Goal: Transaction & Acquisition: Book appointment/travel/reservation

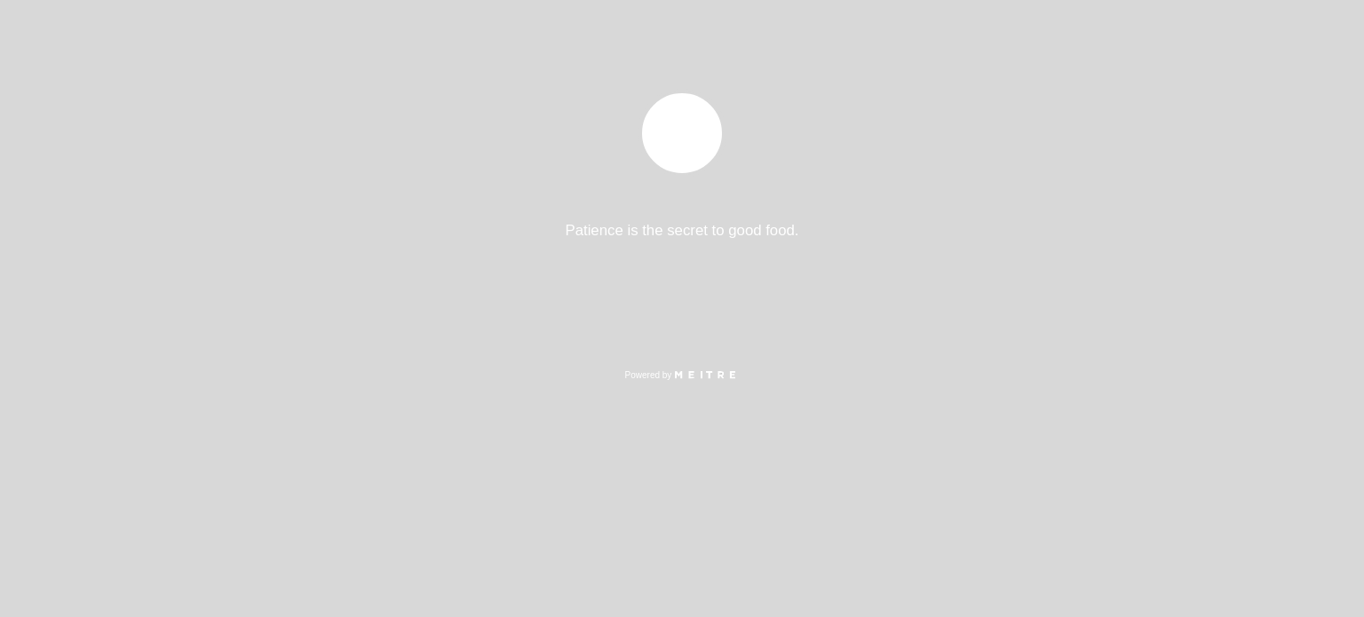
select select "es"
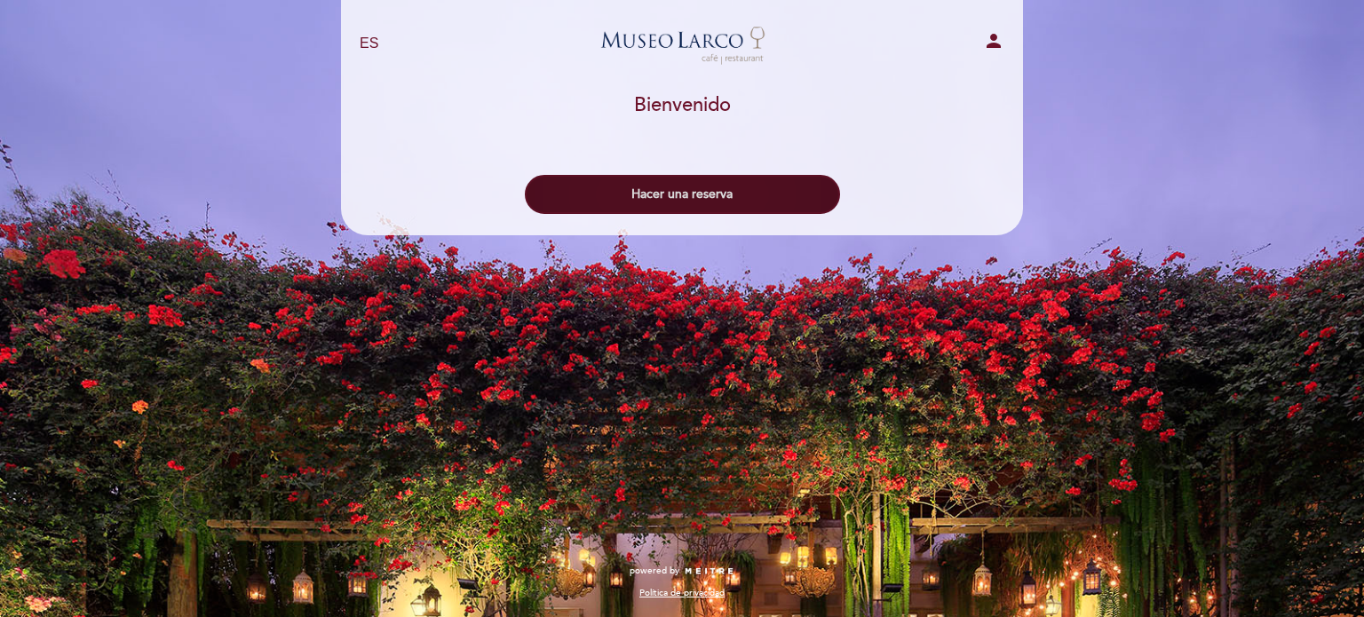
click at [725, 180] on button "Hacer una reserva" at bounding box center [682, 194] width 315 height 39
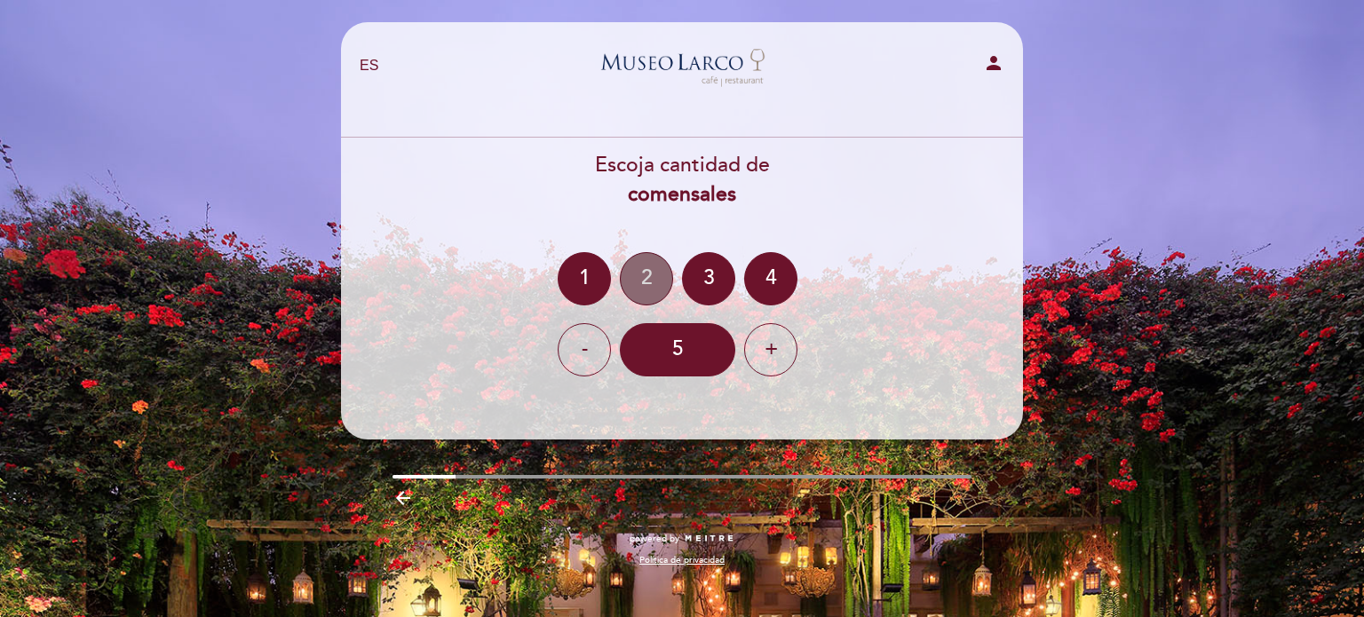
click at [639, 280] on div "2" at bounding box center [646, 278] width 53 height 53
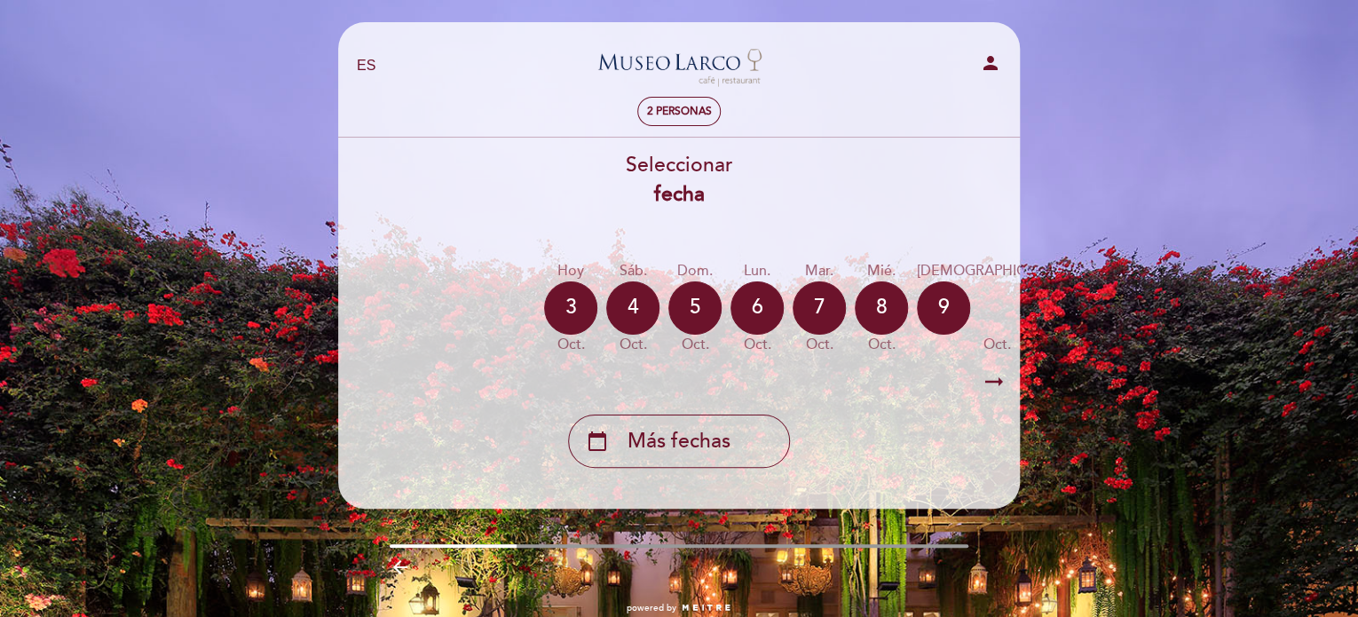
drag, startPoint x: 754, startPoint y: 358, endPoint x: 771, endPoint y: 358, distance: 16.9
click at [771, 358] on div "[DATE] [DATE] [DATE] [DATE] [DATE] [DATE] [DATE] [DATE] [DATE] sáb. oct." at bounding box center [679, 308] width 684 height 112
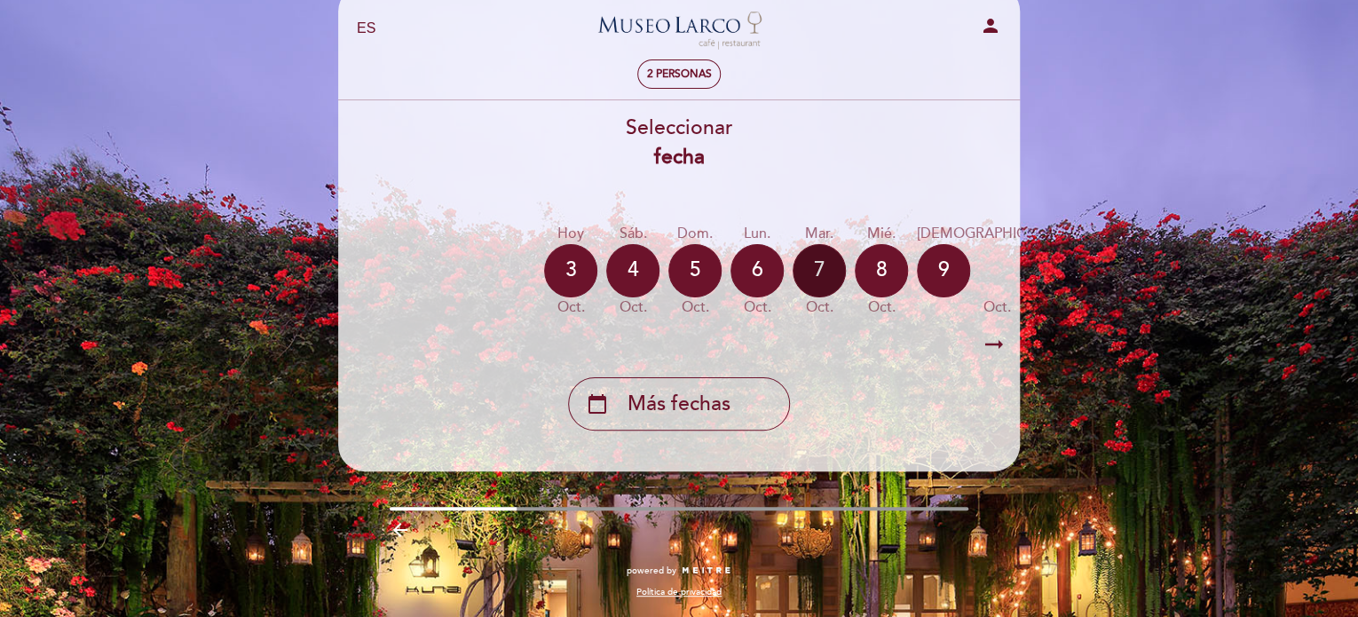
scroll to position [39, 0]
click at [684, 273] on div "5" at bounding box center [694, 270] width 53 height 53
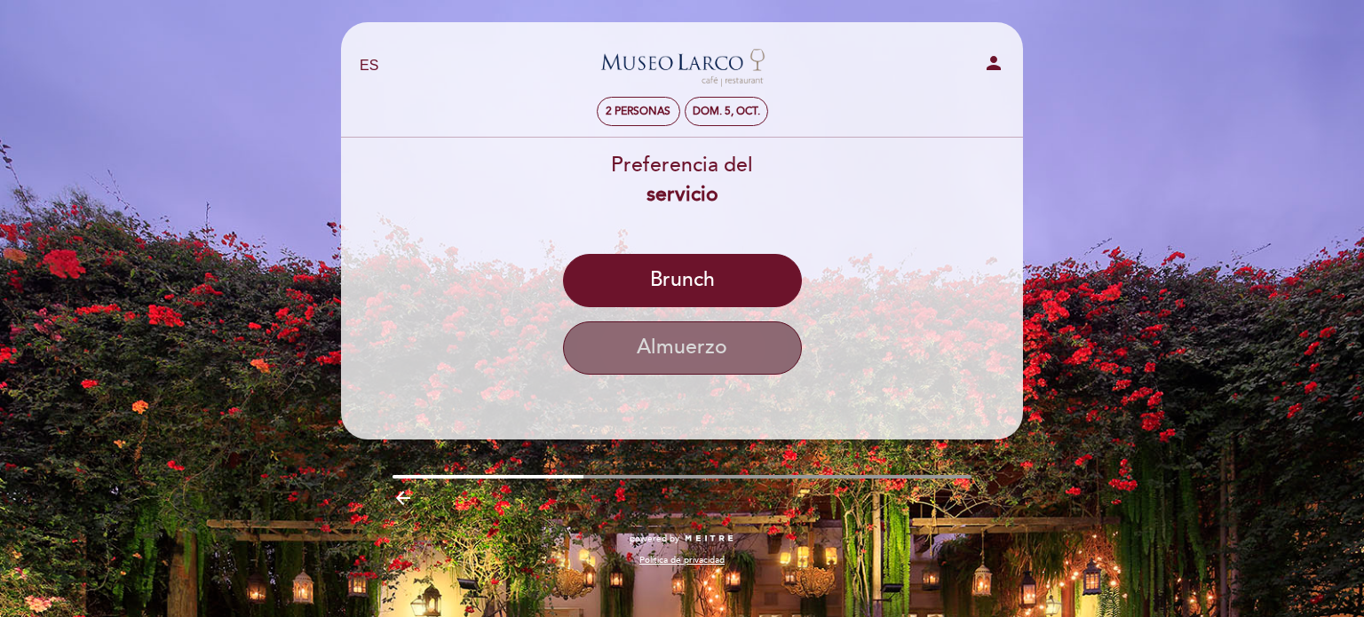
click at [706, 337] on button "Almuerzo" at bounding box center [682, 347] width 239 height 53
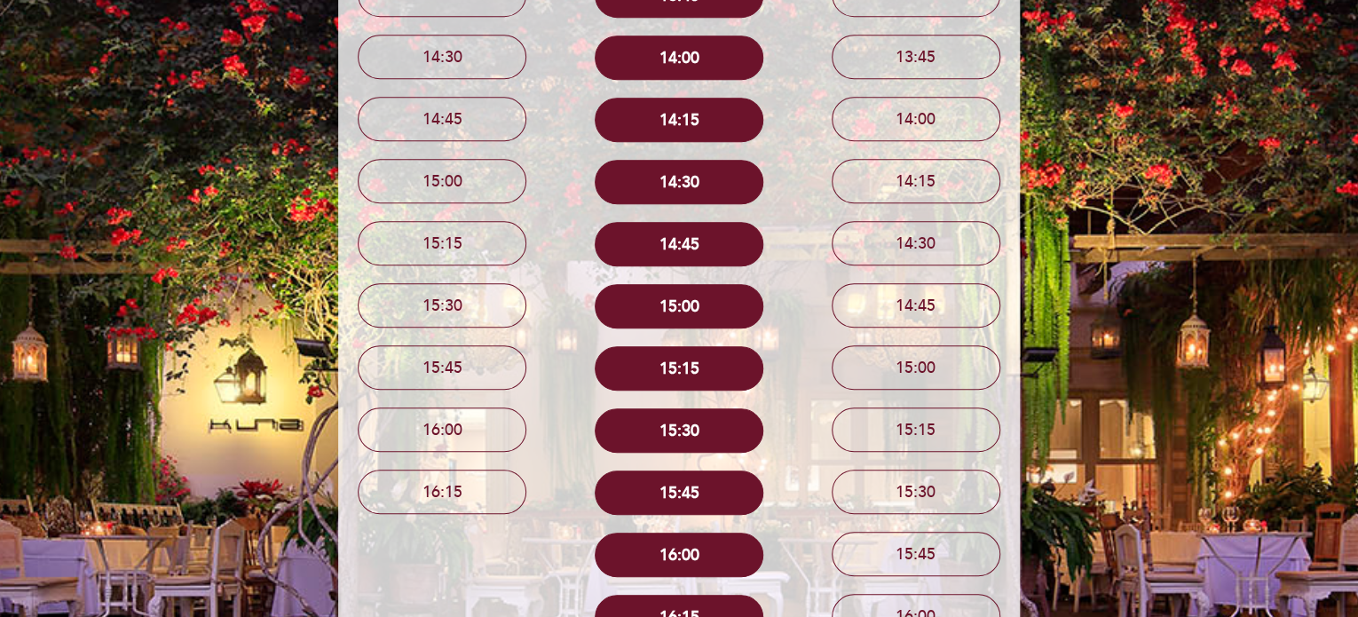
scroll to position [61, 0]
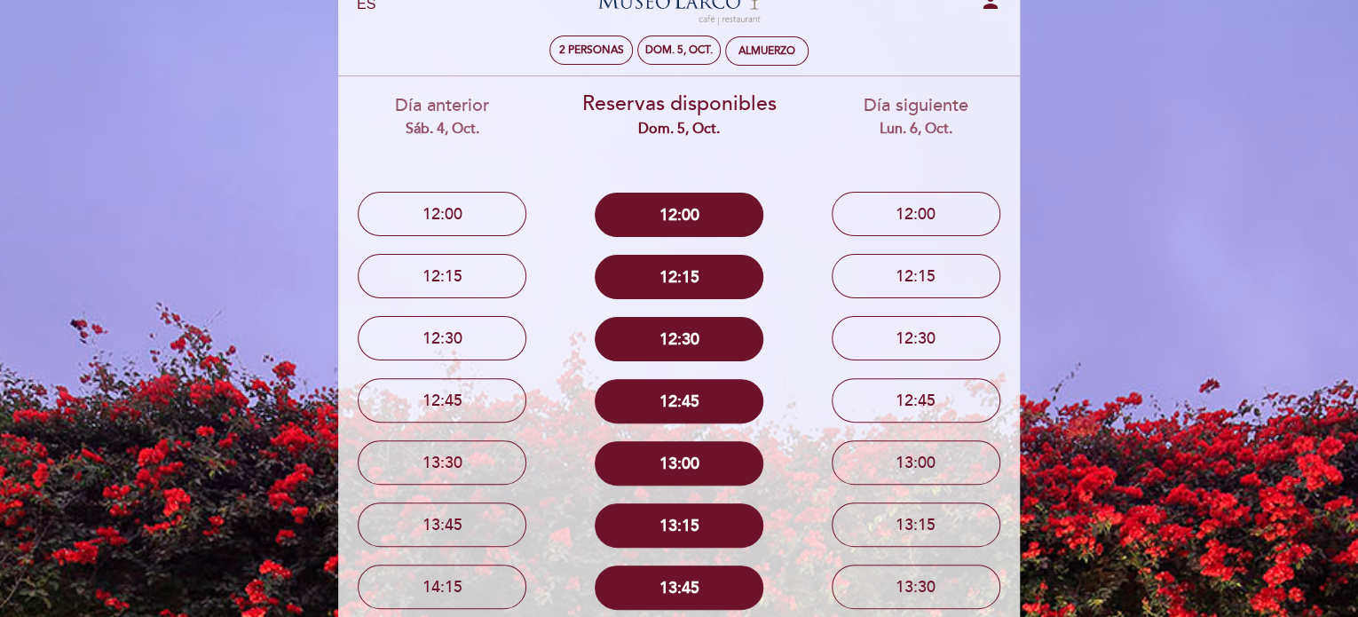
click at [892, 129] on div "lun. 6, oct." at bounding box center [916, 129] width 210 height 20
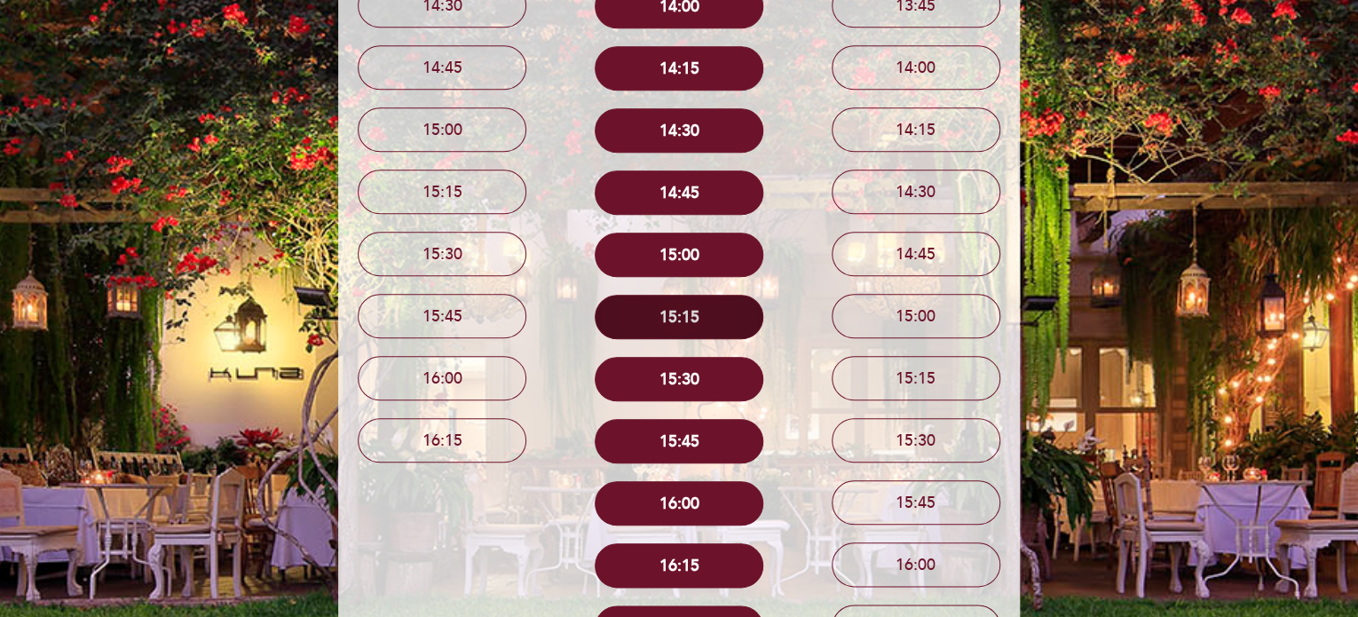
scroll to position [653, 0]
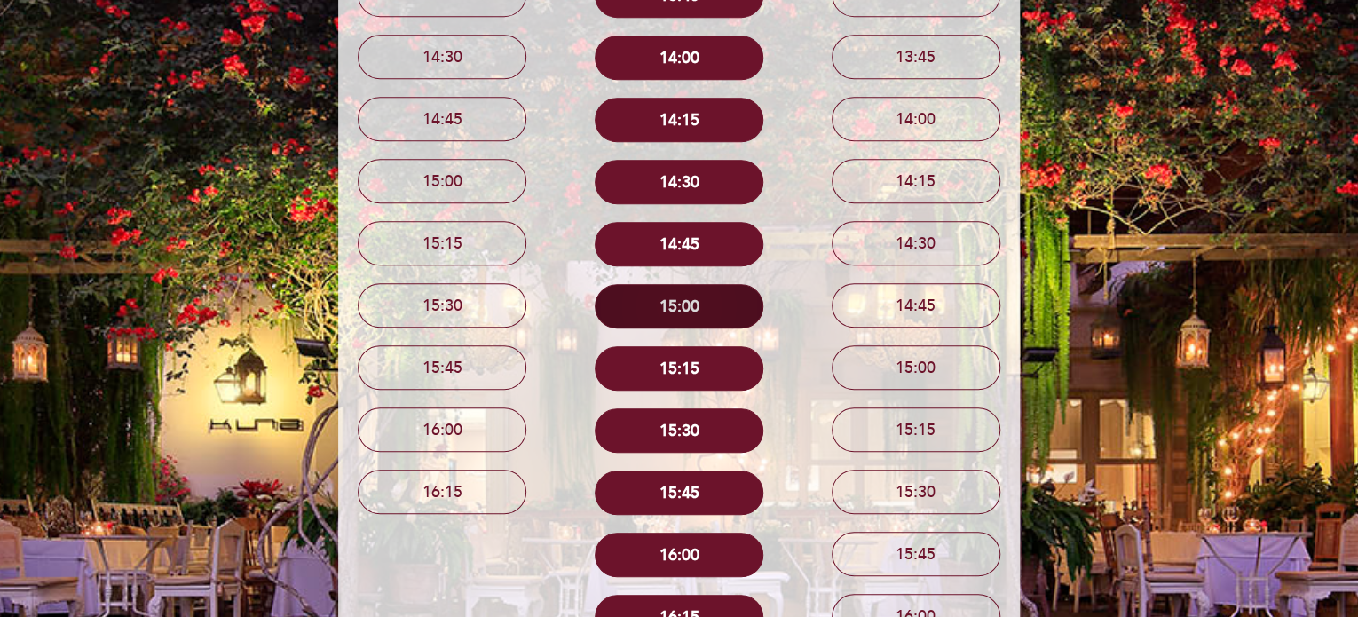
click at [709, 326] on button "15:00" at bounding box center [679, 306] width 169 height 44
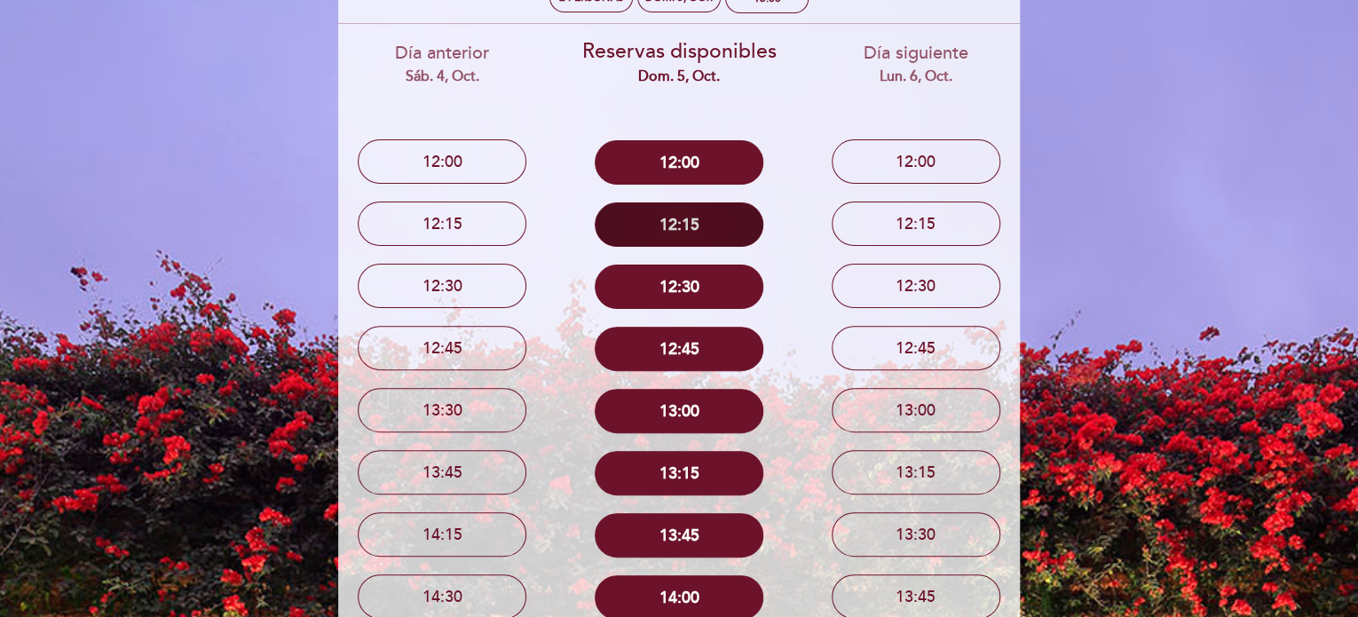
scroll to position [61, 0]
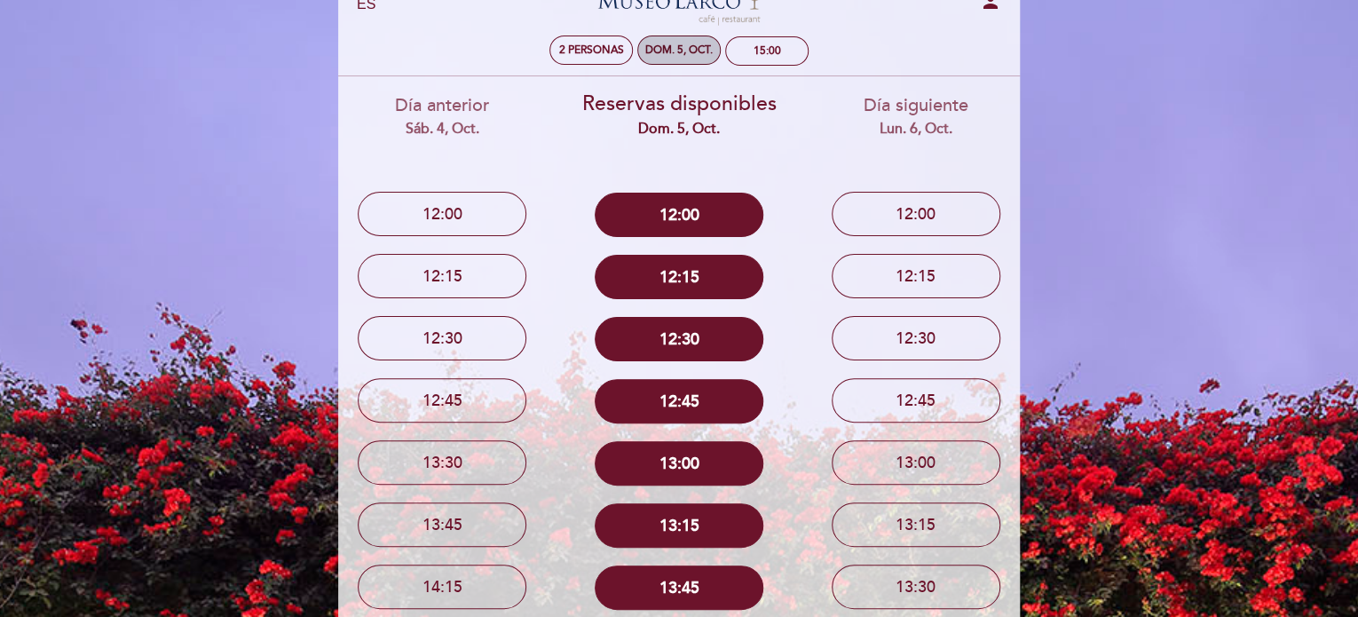
click at [708, 45] on div "dom. 5, oct." at bounding box center [678, 49] width 67 height 13
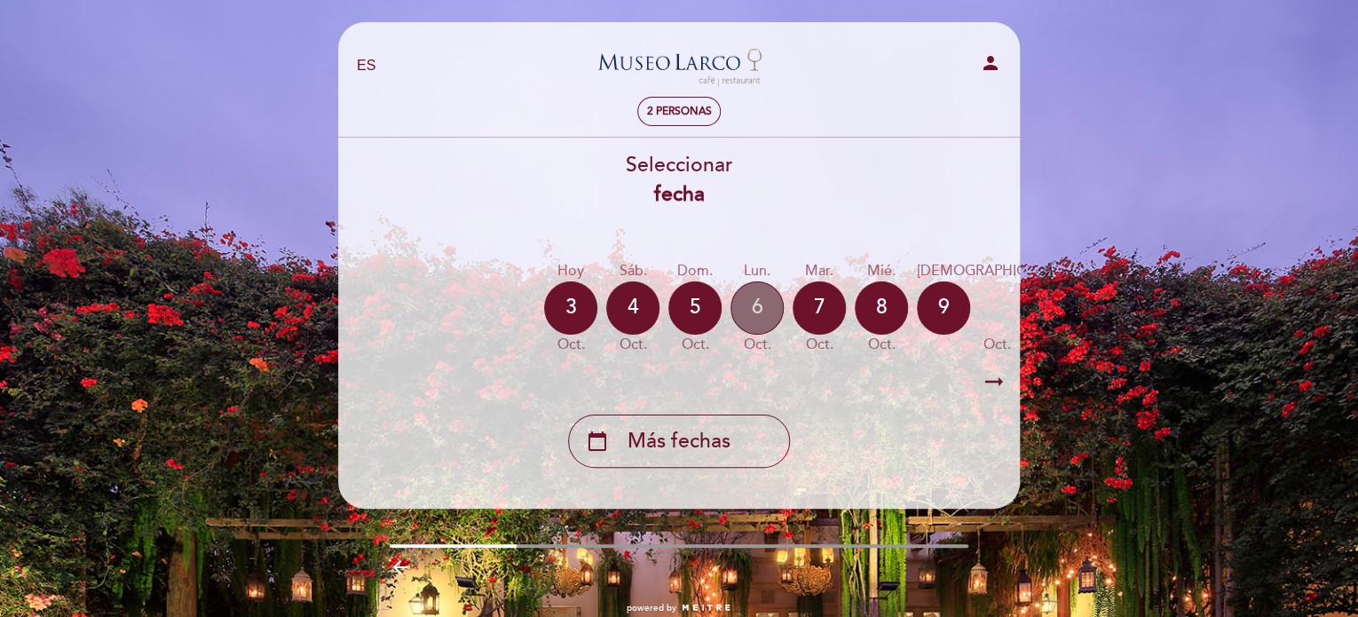
click at [758, 296] on div "6" at bounding box center [757, 307] width 53 height 53
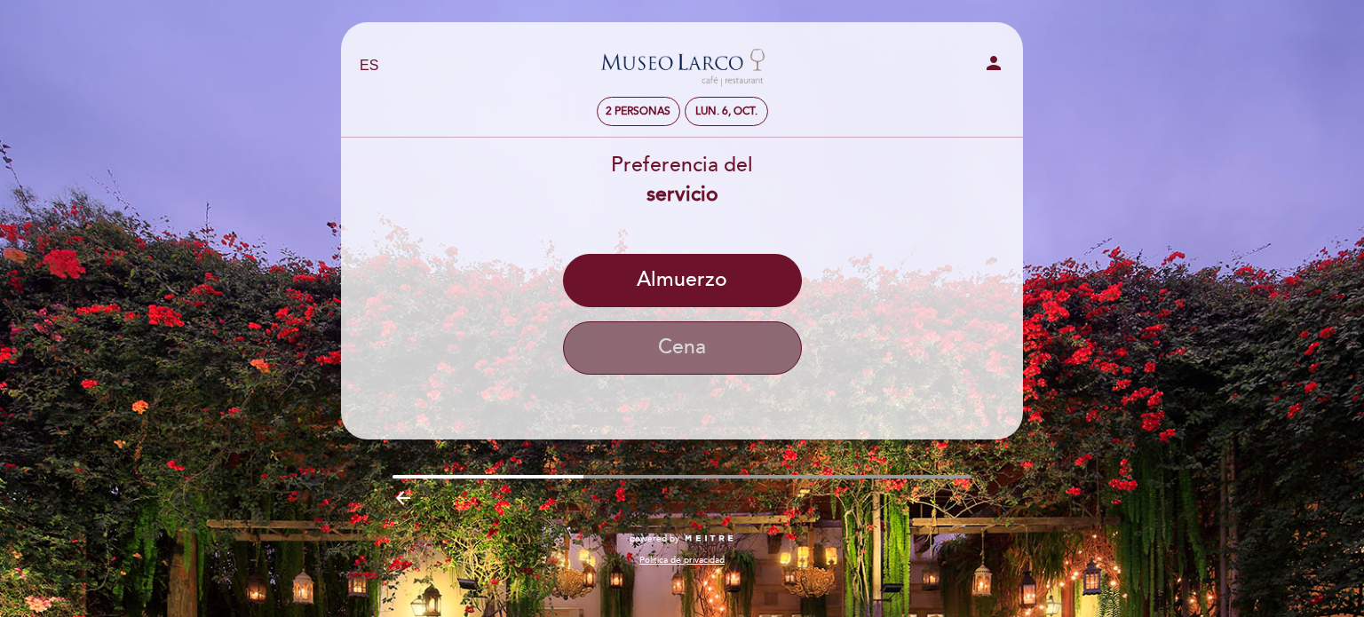
click at [656, 343] on button "Cena" at bounding box center [682, 347] width 239 height 53
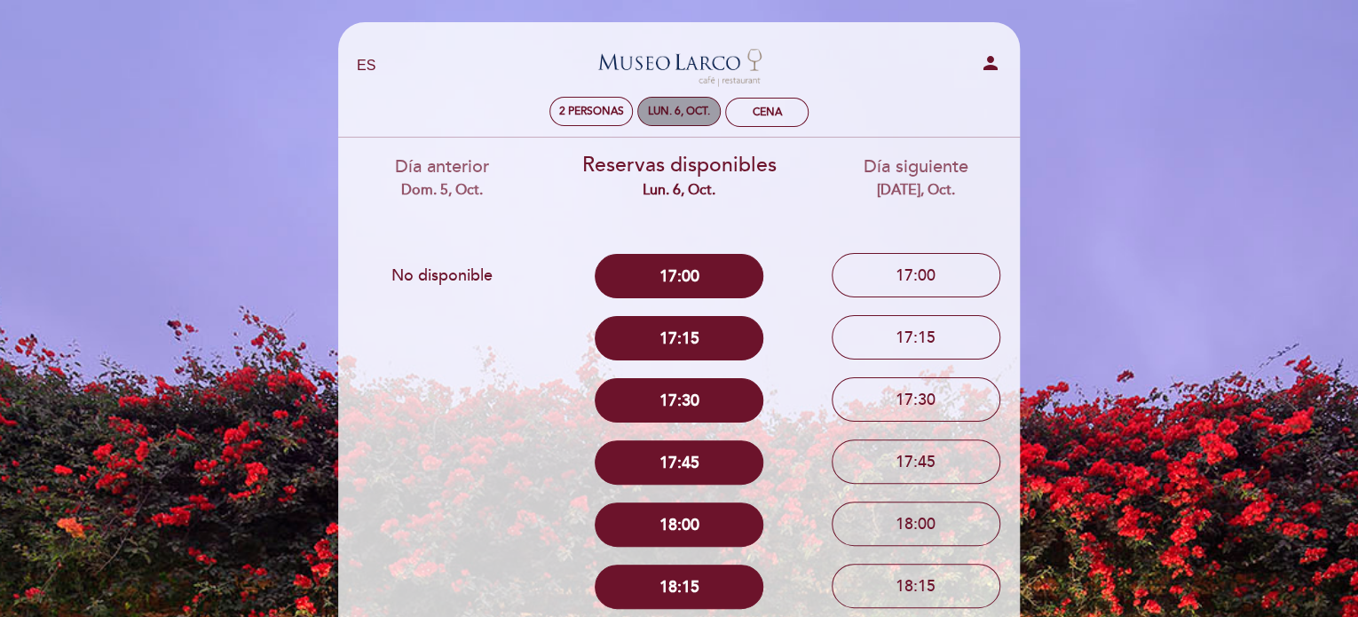
click at [657, 115] on div "lun. 6, oct." at bounding box center [679, 111] width 62 height 13
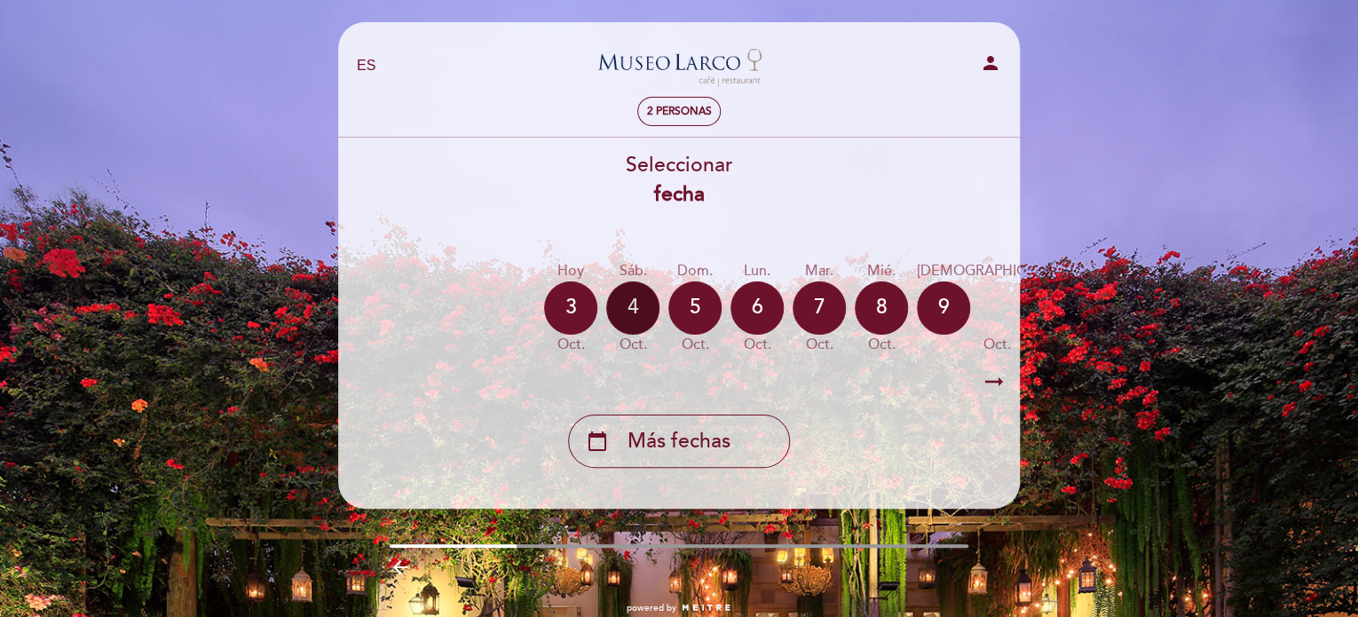
click at [625, 298] on div "4" at bounding box center [632, 307] width 53 height 53
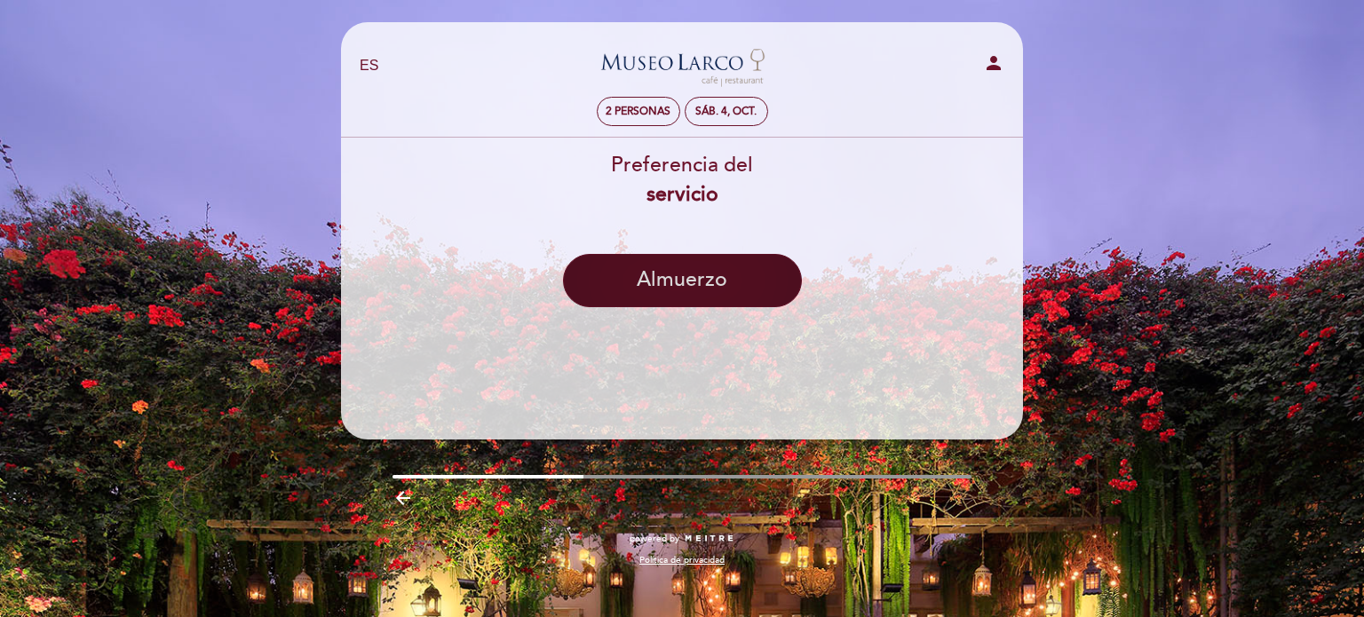
click at [765, 287] on button "Almuerzo" at bounding box center [682, 280] width 239 height 53
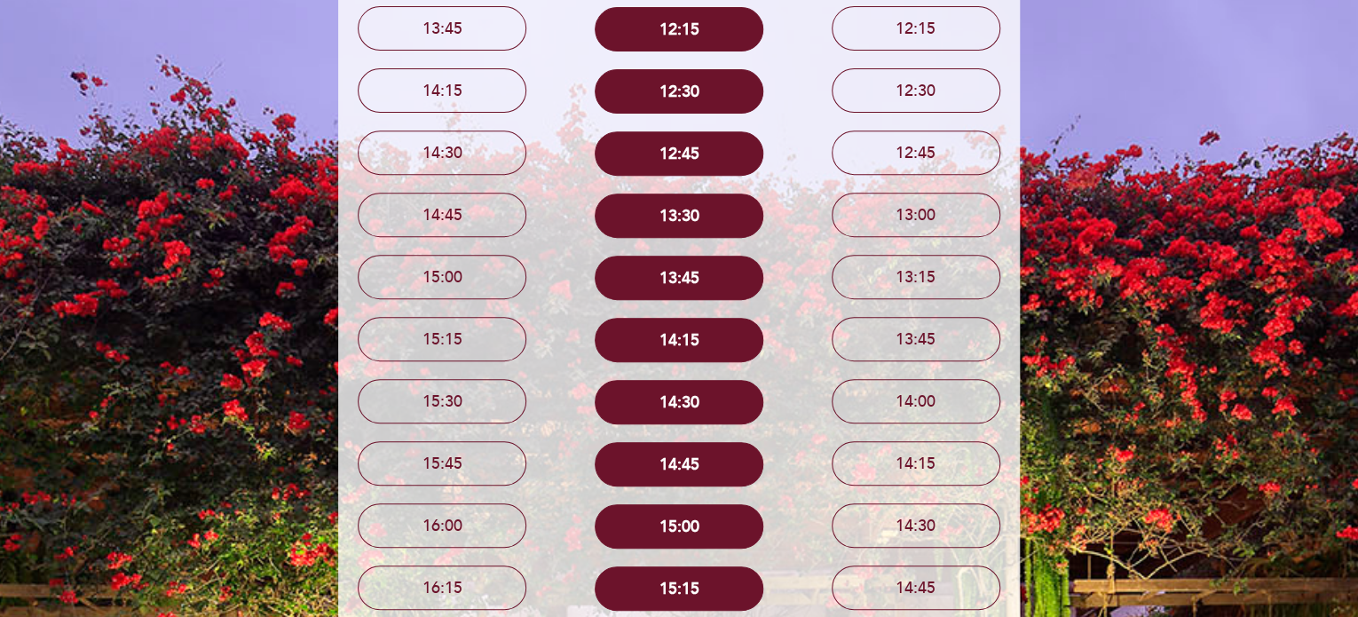
scroll to position [61, 0]
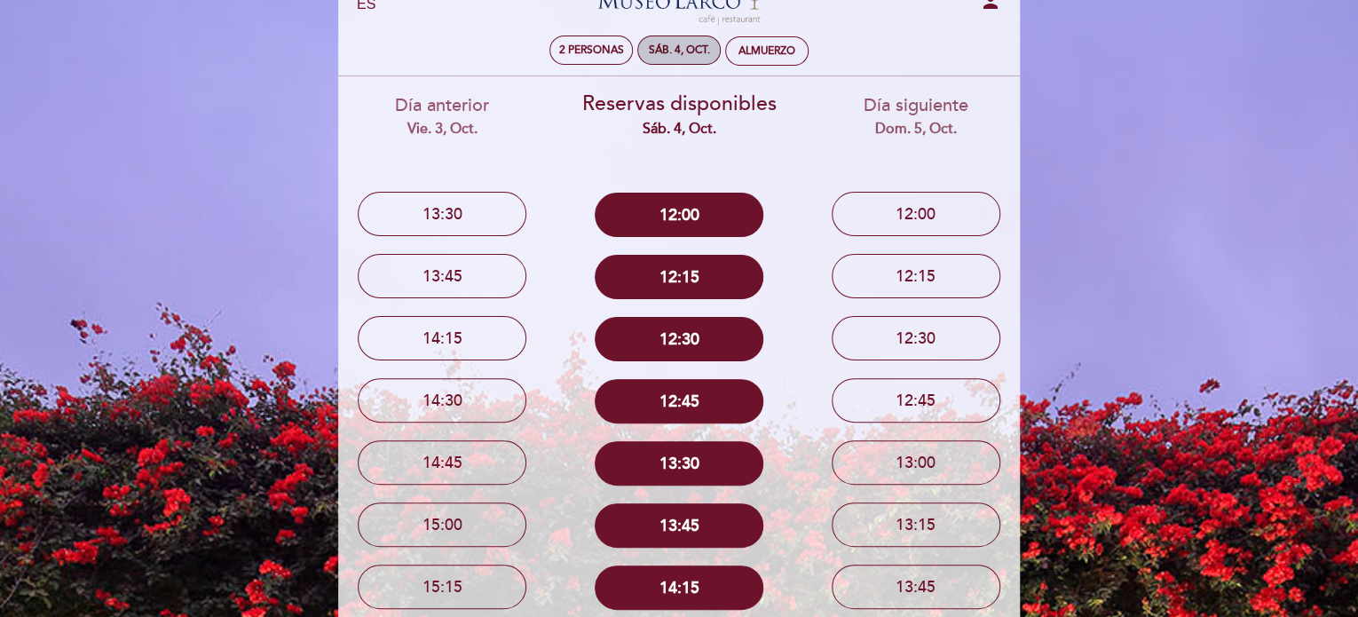
click at [668, 43] on div "sáb. 4, oct." at bounding box center [679, 49] width 61 height 13
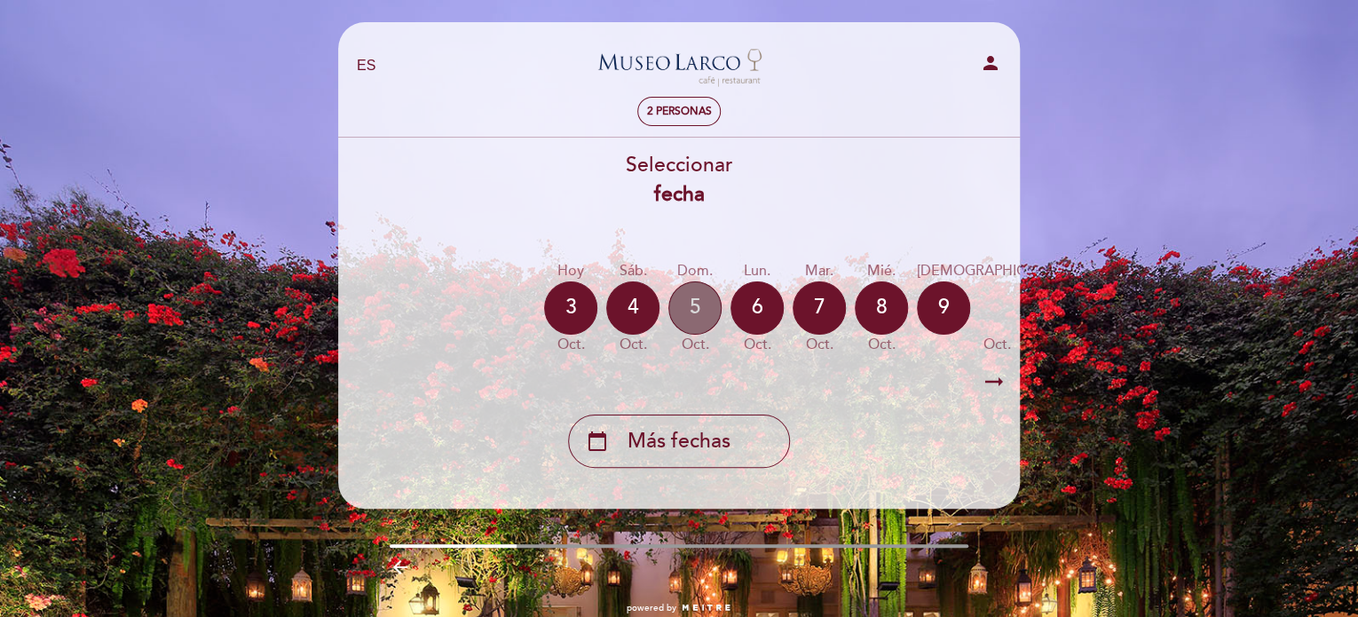
click at [710, 297] on div "5" at bounding box center [694, 307] width 53 height 53
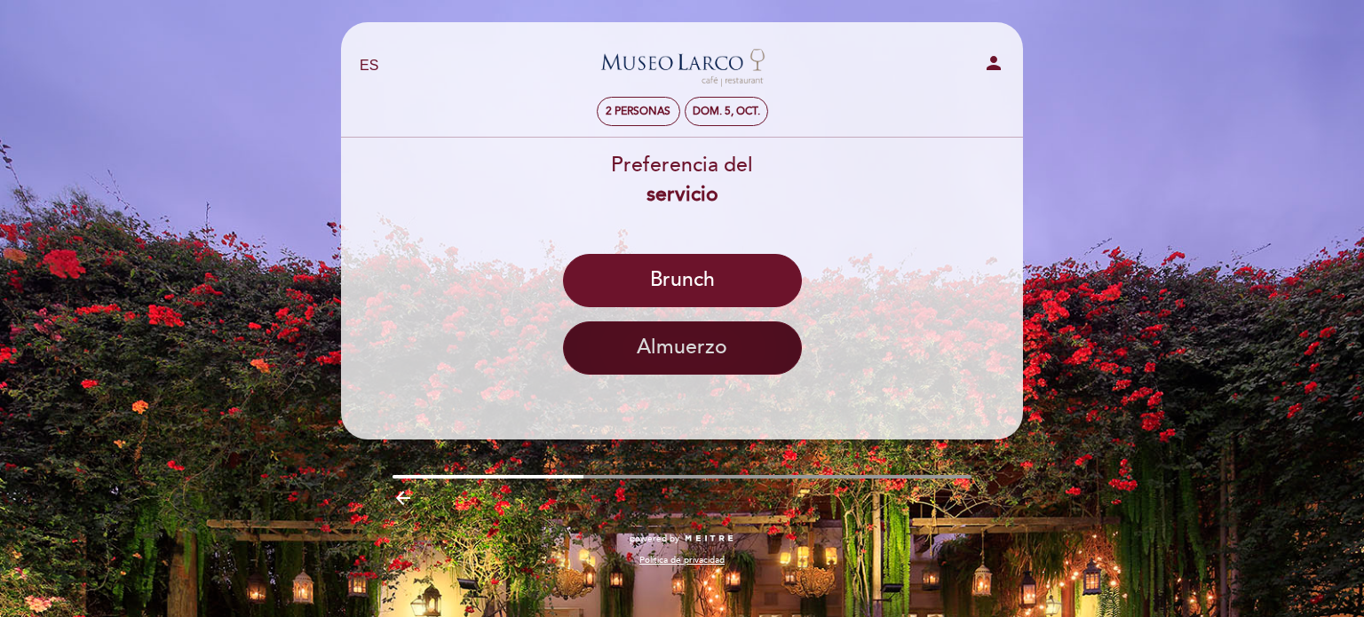
click at [663, 354] on button "Almuerzo" at bounding box center [682, 347] width 239 height 53
